Goal: Task Accomplishment & Management: Use online tool/utility

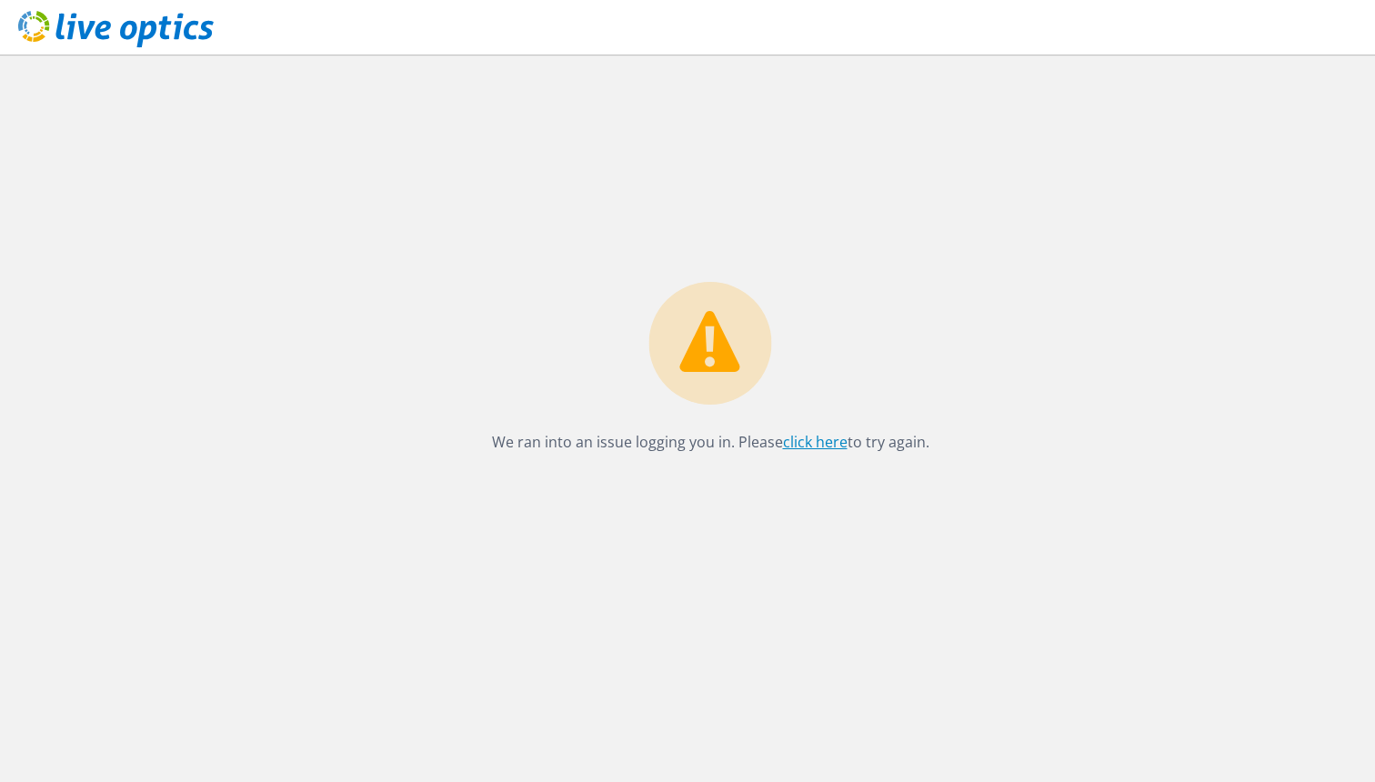
click at [803, 438] on link "click here" at bounding box center [815, 442] width 65 height 20
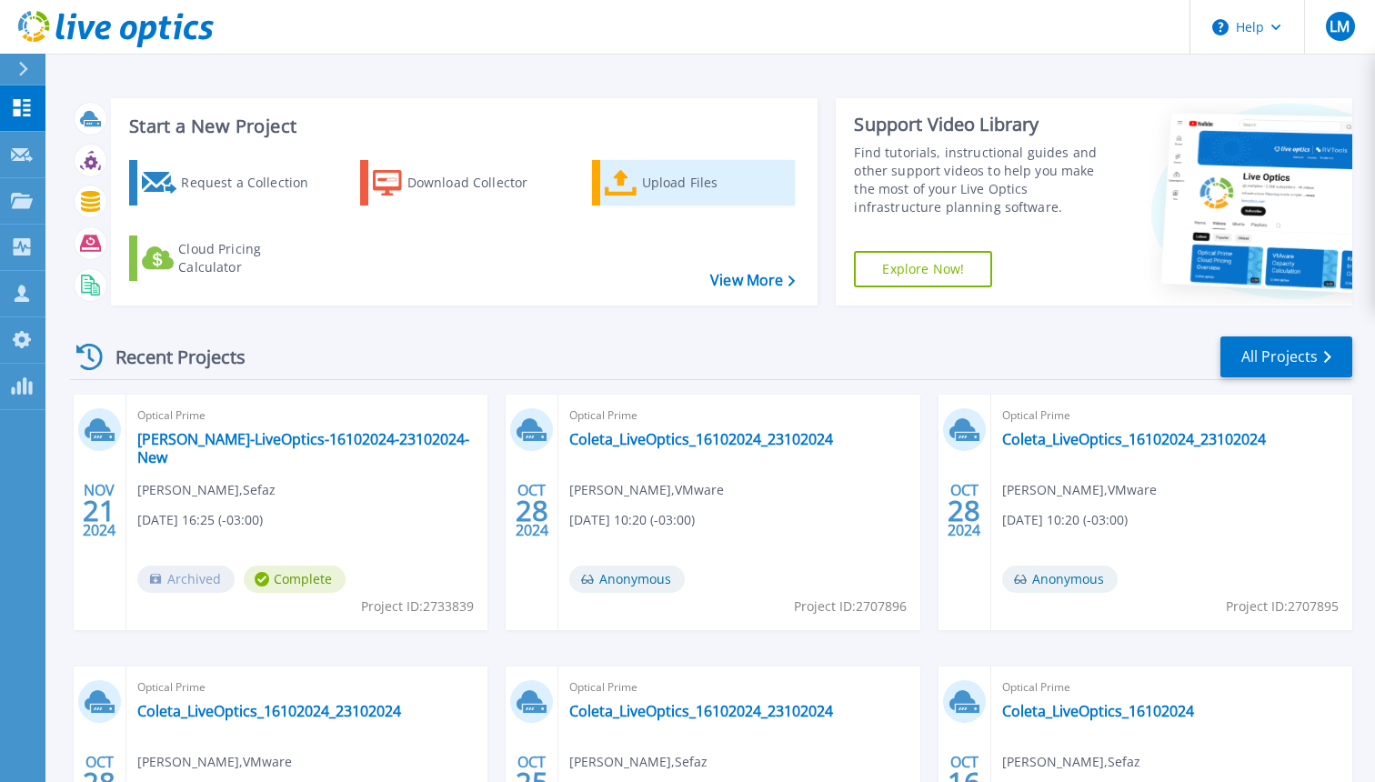
click at [620, 191] on icon at bounding box center [621, 183] width 33 height 26
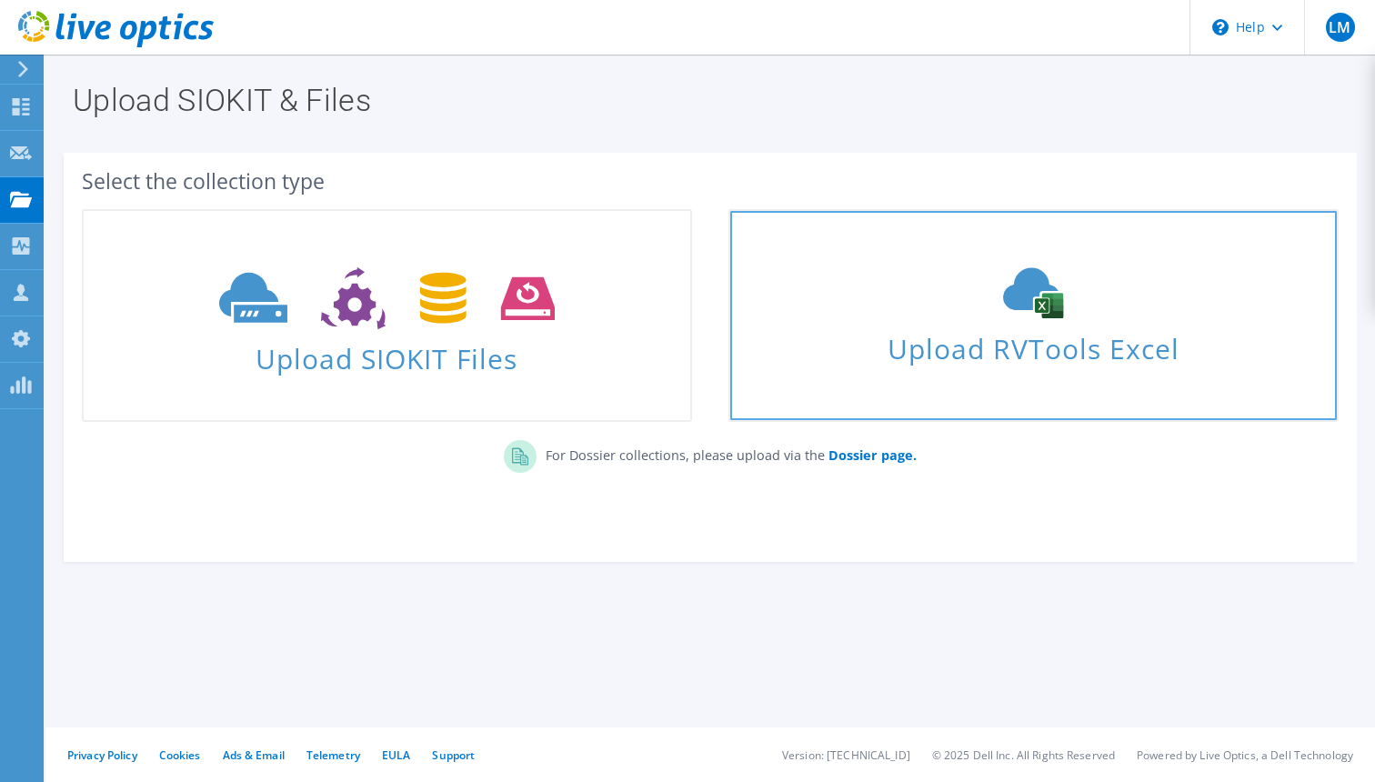
click at [1046, 290] on use at bounding box center [1033, 293] width 60 height 51
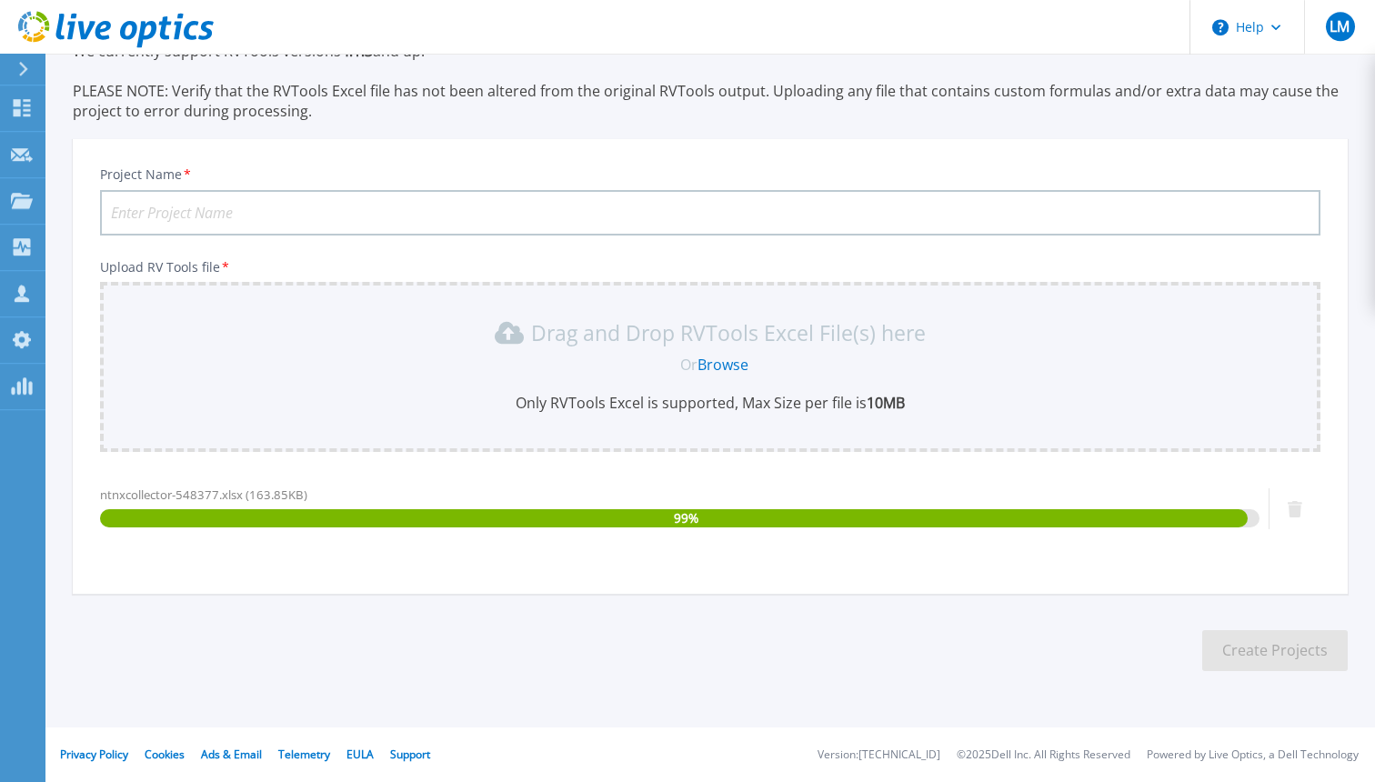
scroll to position [110, 0]
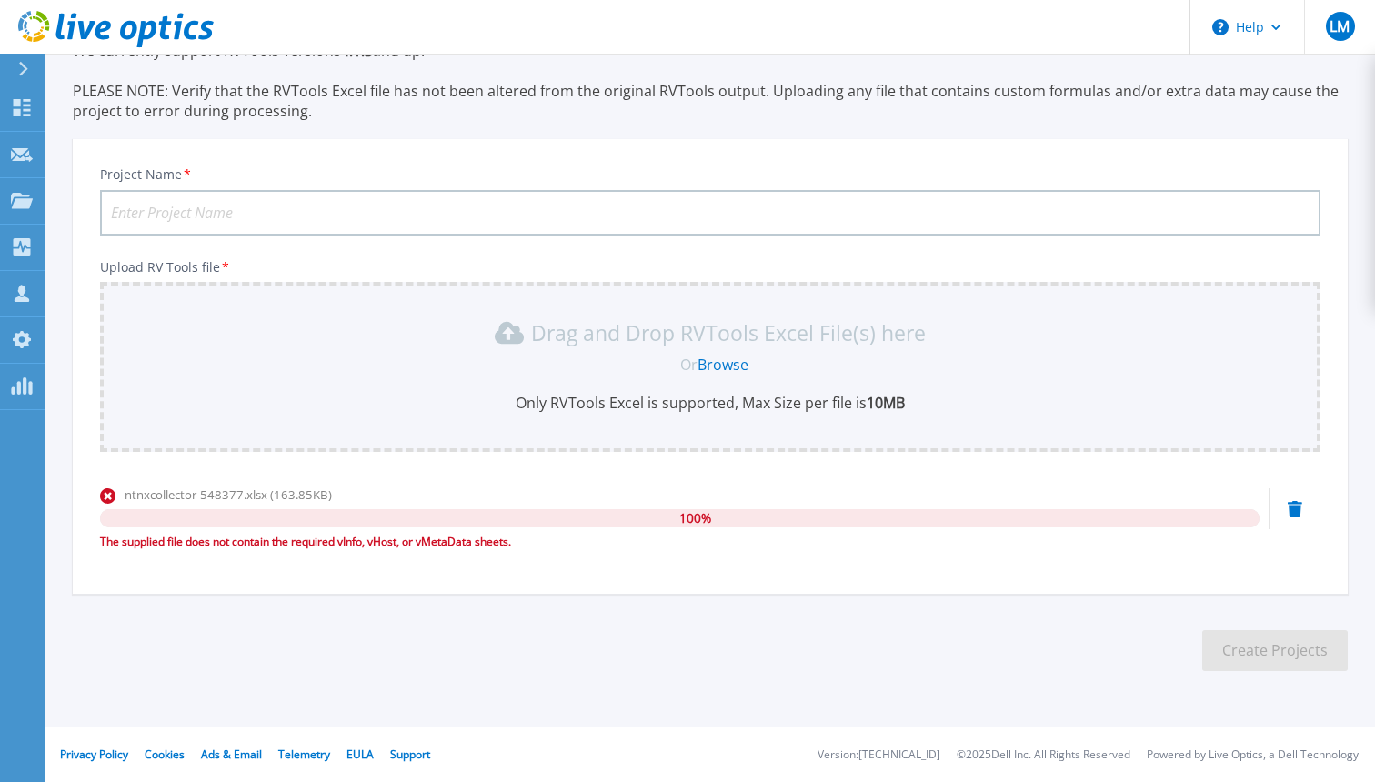
click at [1294, 509] on icon at bounding box center [1295, 509] width 15 height 16
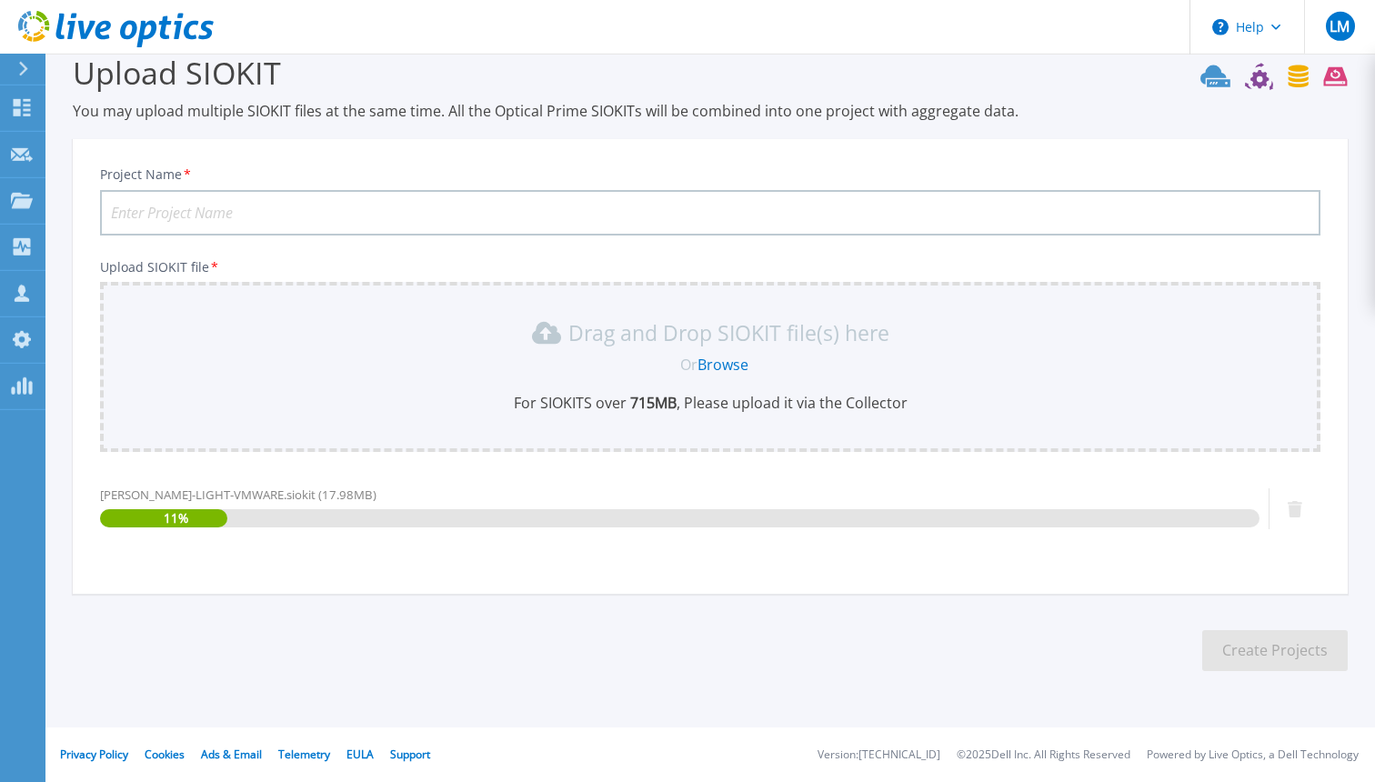
scroll to position [30, 0]
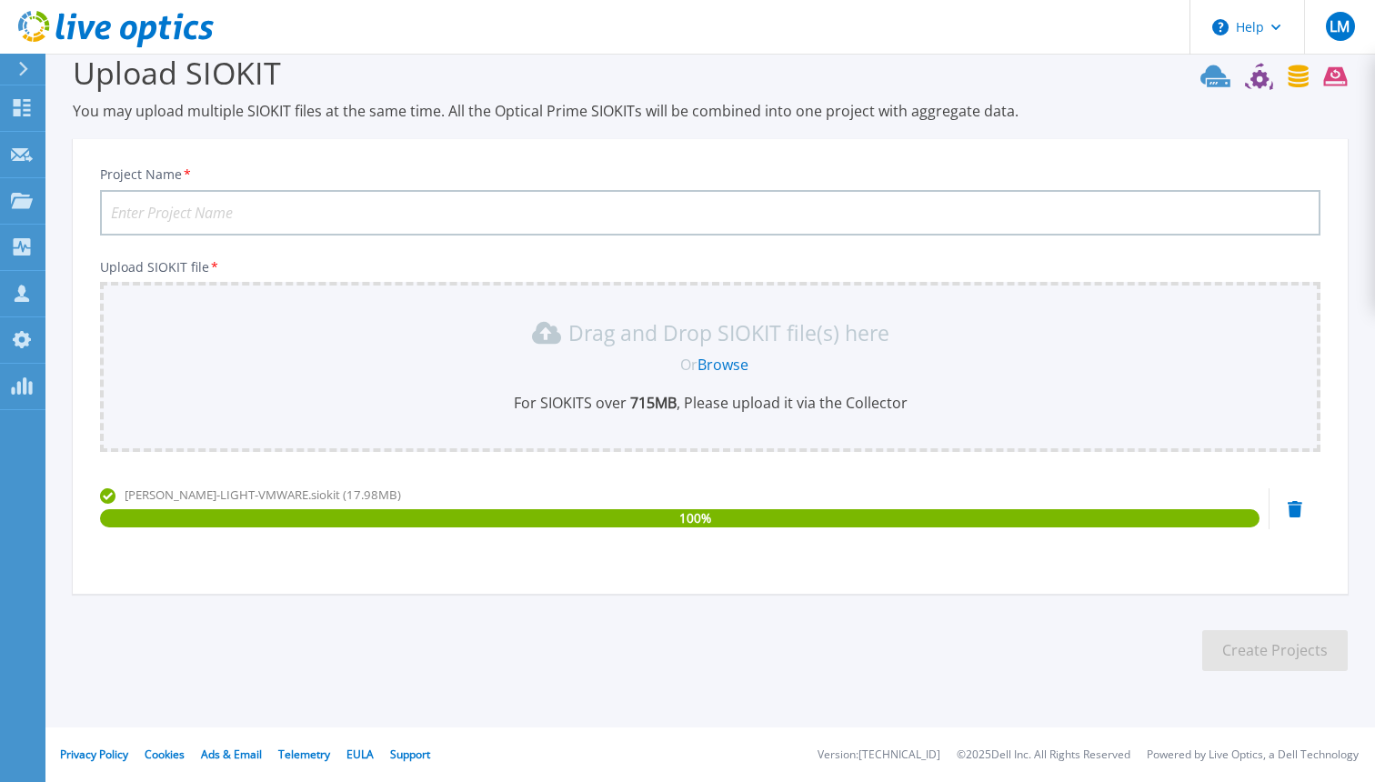
click at [296, 217] on input "Project Name *" at bounding box center [710, 212] width 1221 height 45
type input "Light-Dimensionamento2025"
click at [1260, 641] on button "Create Projects" at bounding box center [1275, 650] width 146 height 41
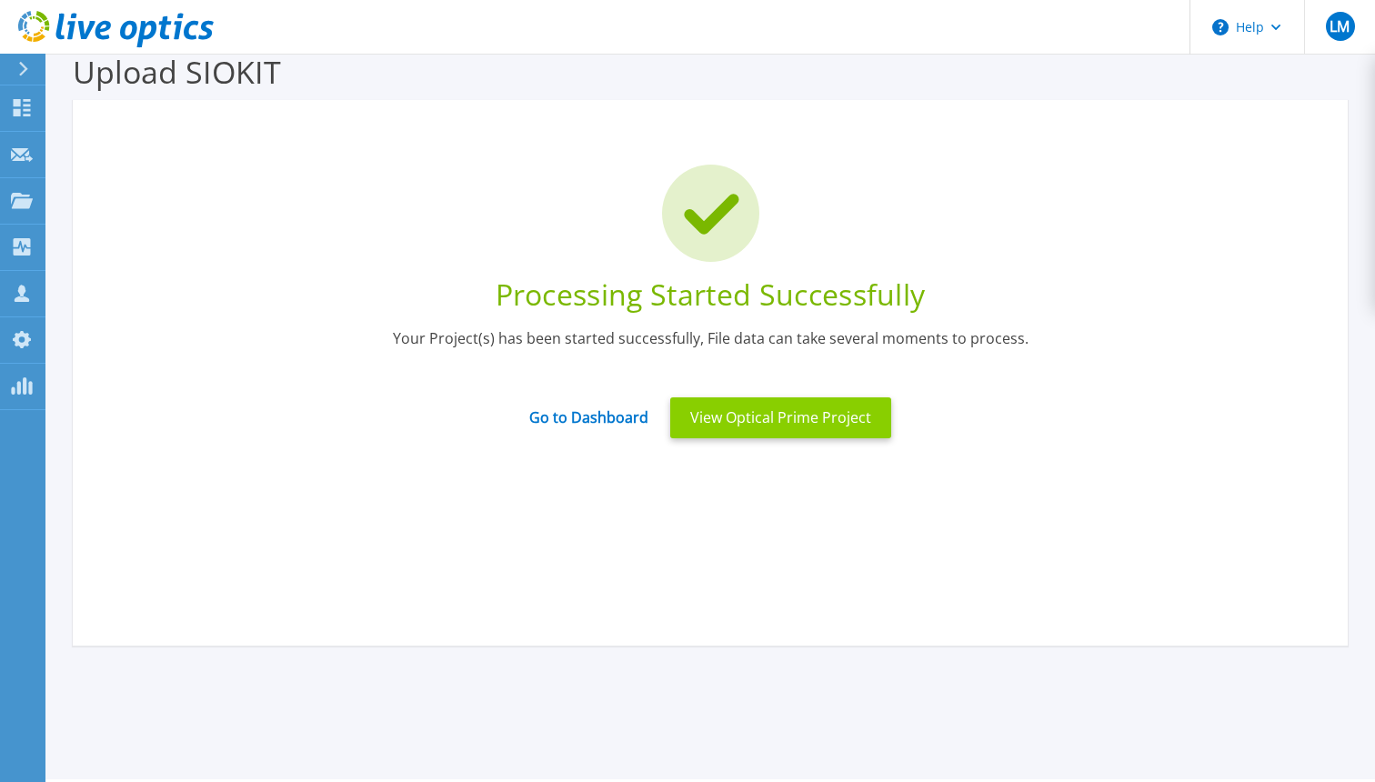
click at [860, 410] on button "View Optical Prime Project" at bounding box center [780, 417] width 221 height 41
